Goal: Information Seeking & Learning: Check status

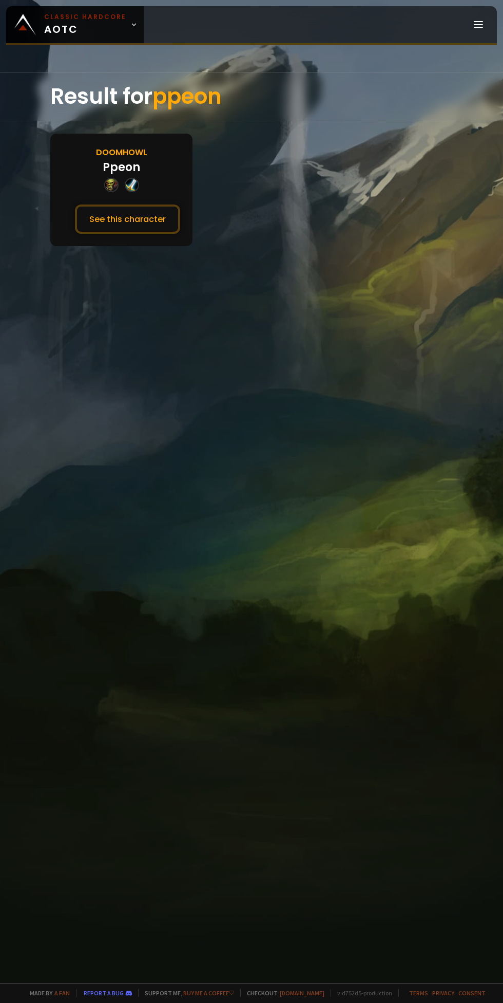
click at [114, 231] on button "See this character" at bounding box center [127, 218] width 105 height 29
click at [125, 220] on button "See this character" at bounding box center [127, 218] width 105 height 29
click at [100, 209] on button "See this character" at bounding box center [127, 218] width 105 height 29
